Goal: Task Accomplishment & Management: Manage account settings

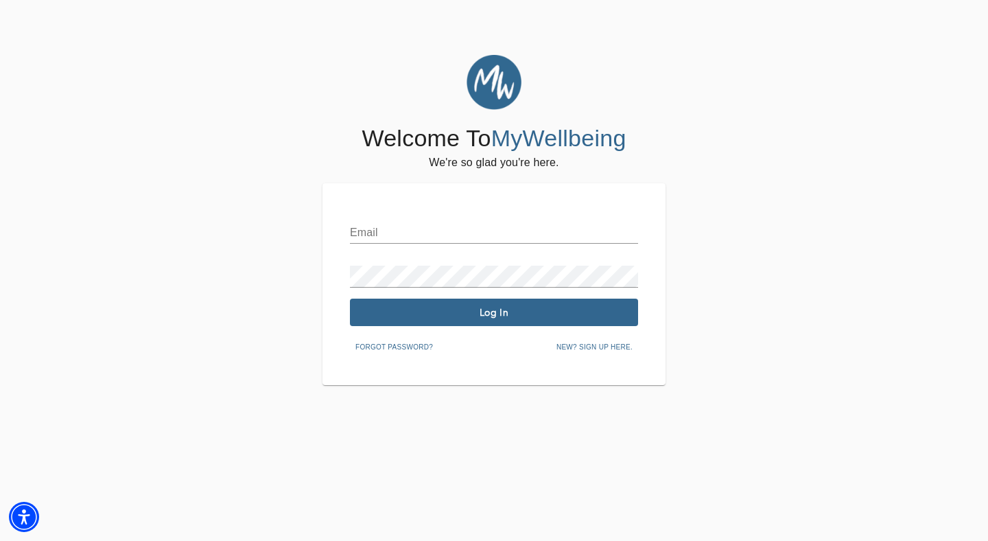
click at [535, 228] on input "text" at bounding box center [494, 233] width 288 height 22
type input "[PERSON_NAME][EMAIL_ADDRESS][DOMAIN_NAME]"
click at [516, 320] on button "Log In" at bounding box center [494, 311] width 288 height 27
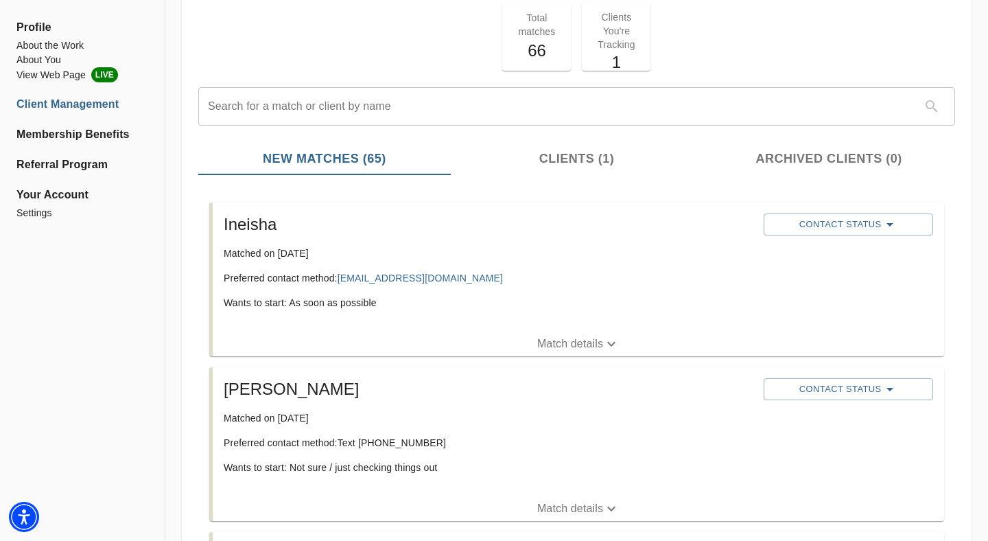
scroll to position [91, 0]
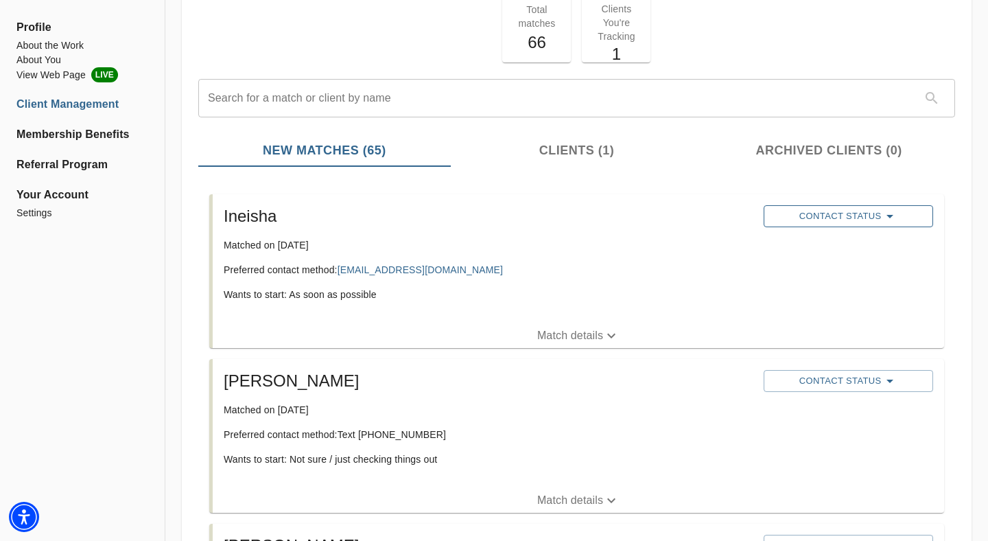
click at [833, 220] on span "Contact Status" at bounding box center [847, 216] width 155 height 16
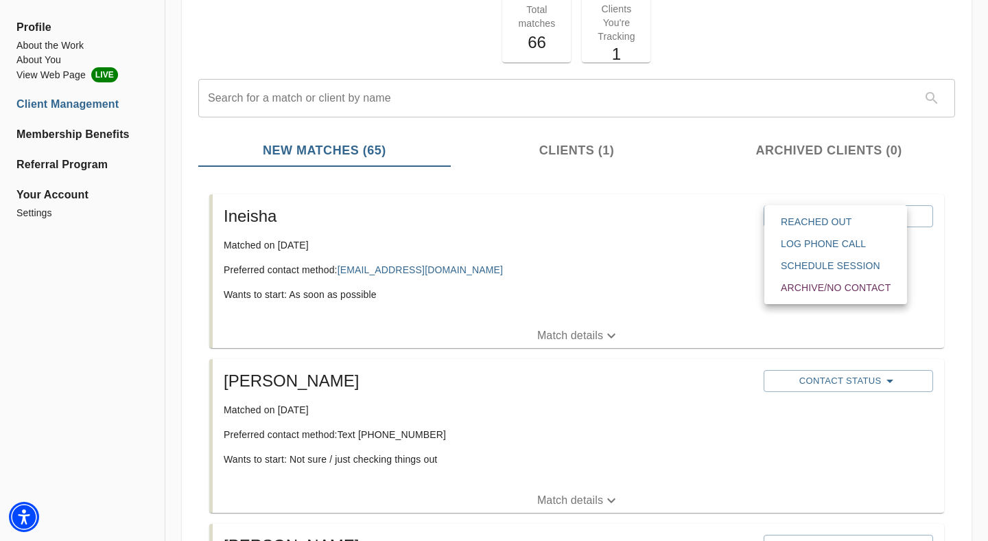
click at [831, 220] on span "Reached Out" at bounding box center [836, 222] width 110 height 14
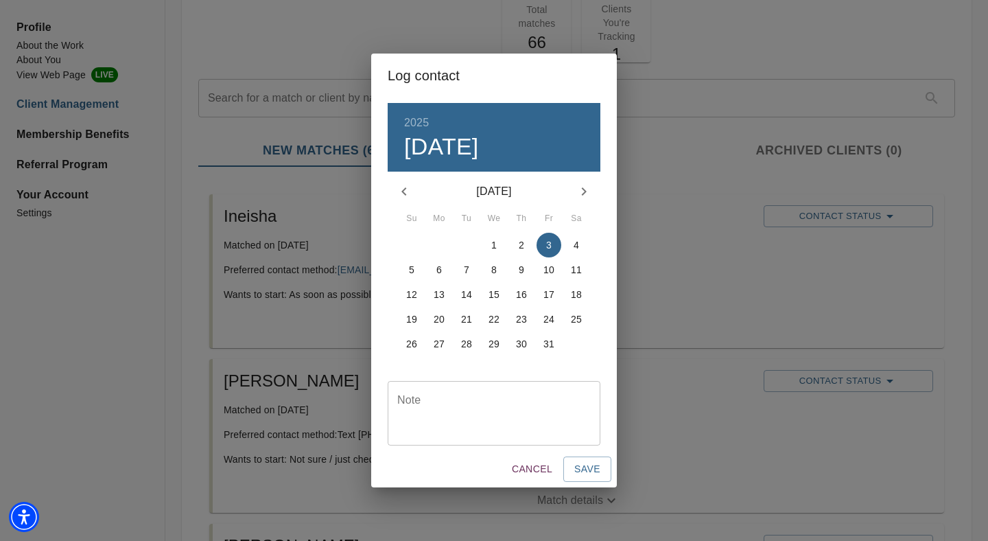
click at [455, 387] on div "Note" at bounding box center [494, 413] width 213 height 64
type textarea "sent an email"
click at [594, 469] on span "Save" at bounding box center [587, 468] width 26 height 17
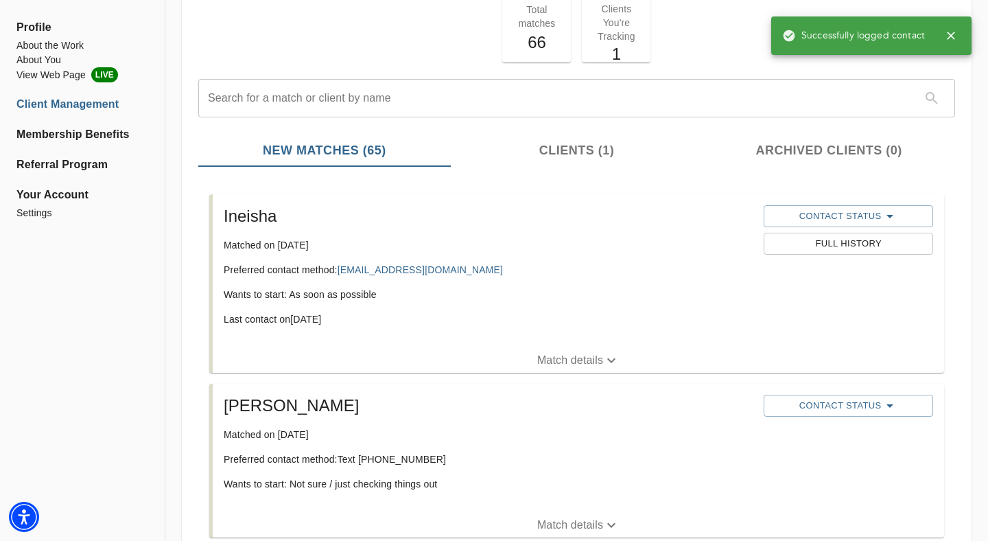
click at [826, 388] on div "[PERSON_NAME] Matched on [DATE] Preferred contact method: Text [PHONE_NUMBER] W…" at bounding box center [578, 447] width 731 height 129
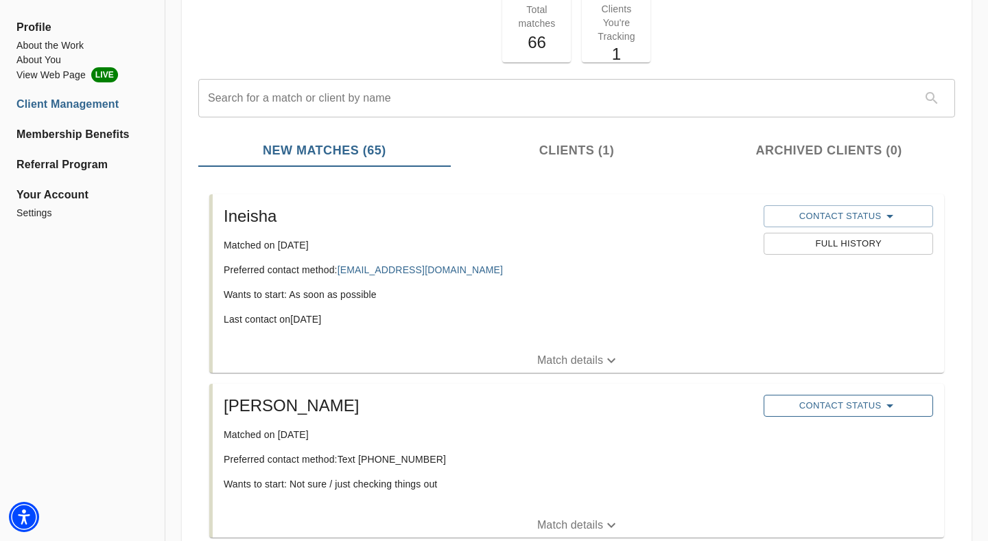
click at [832, 406] on span "Contact Status" at bounding box center [847, 405] width 155 height 16
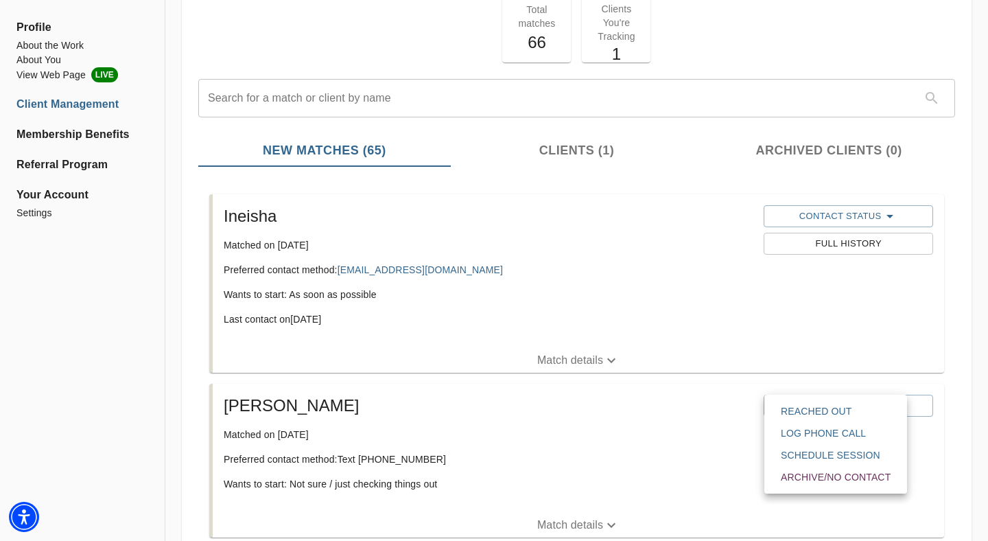
click at [832, 415] on span "Reached Out" at bounding box center [836, 411] width 110 height 14
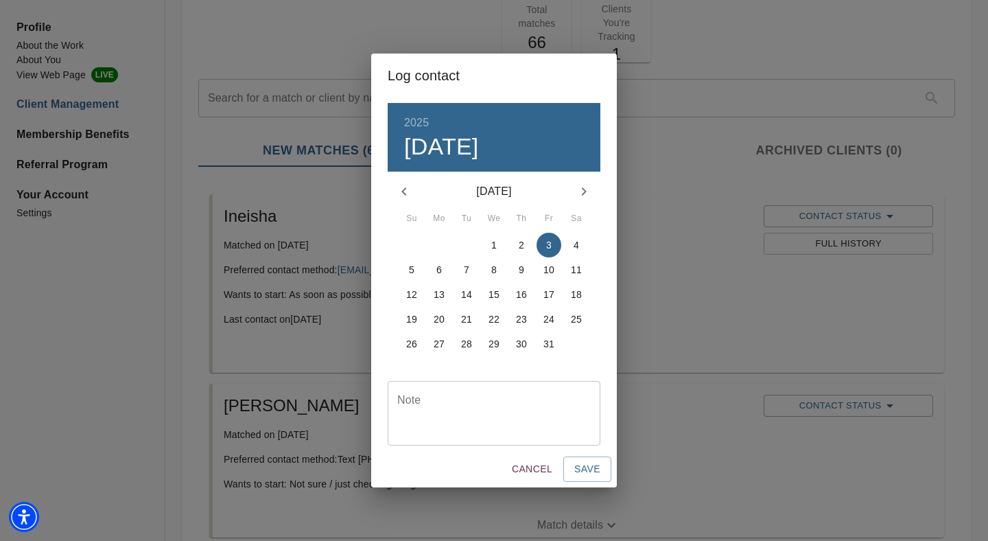
click at [531, 401] on textarea at bounding box center [493, 413] width 193 height 39
type textarea "sent a text"
click at [591, 471] on span "Save" at bounding box center [587, 468] width 26 height 17
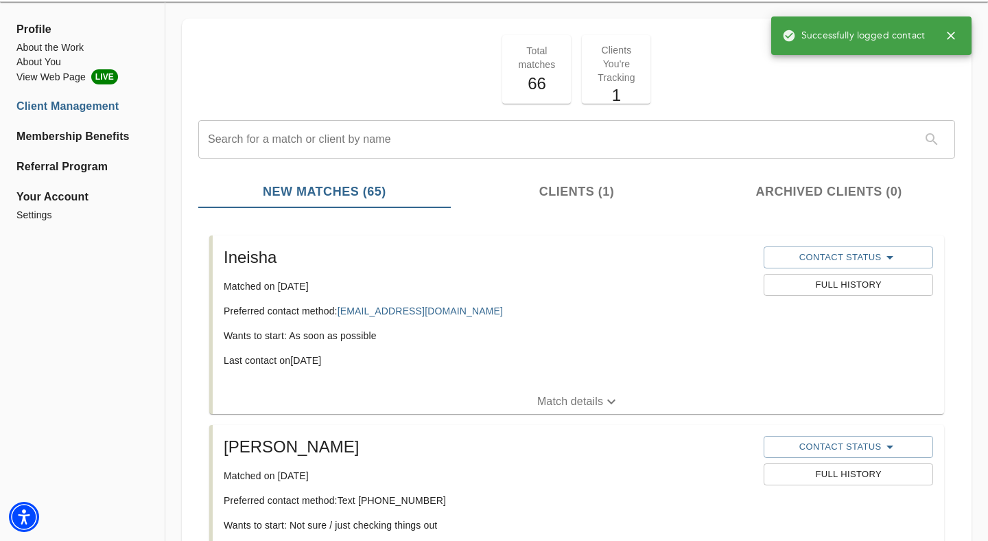
scroll to position [58, 0]
